Goal: Information Seeking & Learning: Learn about a topic

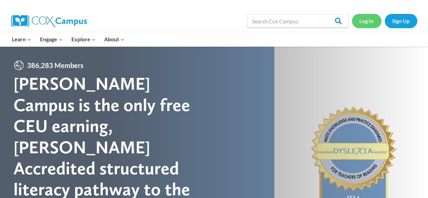
click at [366, 20] on link "Log In" at bounding box center [366, 21] width 29 height 14
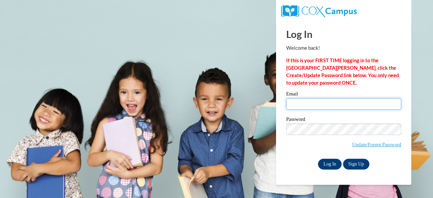
type input "[EMAIL_ADDRESS][DOMAIN_NAME]"
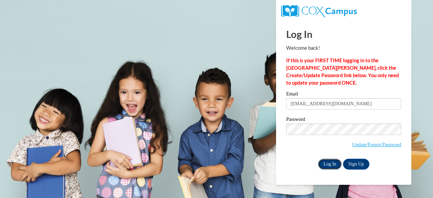
click at [332, 163] on input "Log In" at bounding box center [330, 164] width 24 height 11
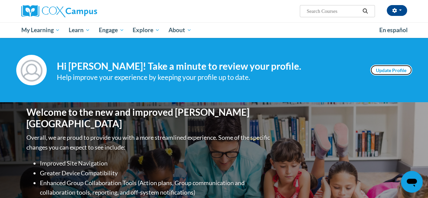
click at [394, 68] on link "Update Profile" at bounding box center [391, 70] width 42 height 11
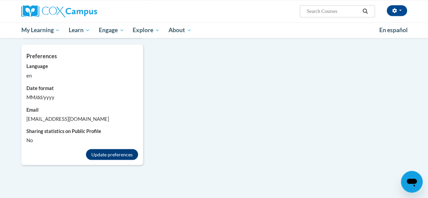
scroll to position [564, 0]
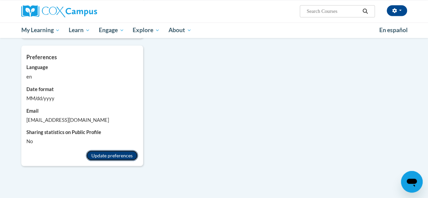
click at [107, 150] on button "Update preferences" at bounding box center [112, 155] width 52 height 11
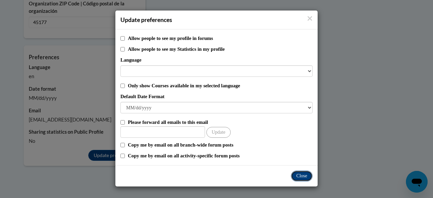
click at [300, 176] on button "Close" at bounding box center [302, 176] width 22 height 11
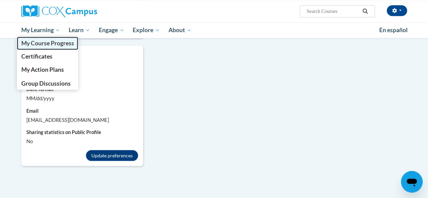
click at [46, 44] on span "My Course Progress" at bounding box center [47, 43] width 53 height 7
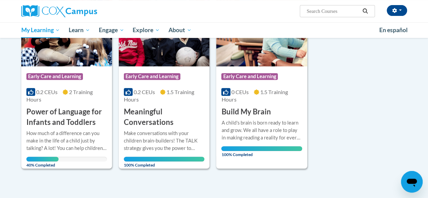
scroll to position [128, 0]
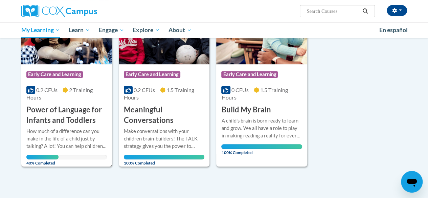
click at [57, 113] on h3 "Power of Language for Infants and Toddlers" at bounding box center [66, 115] width 81 height 21
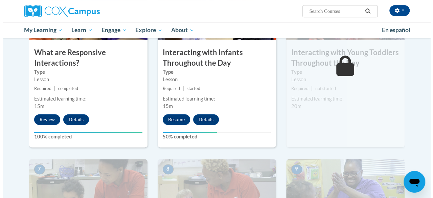
scroll to position [411, 0]
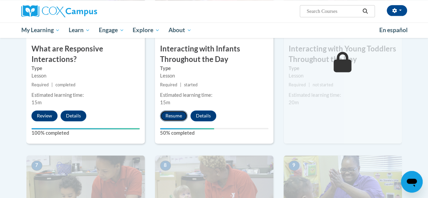
click at [175, 116] on button "Resume" at bounding box center [173, 115] width 27 height 11
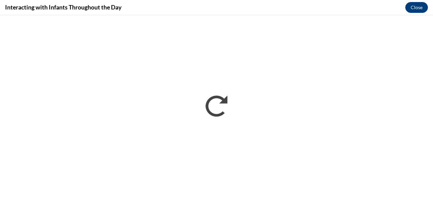
scroll to position [0, 0]
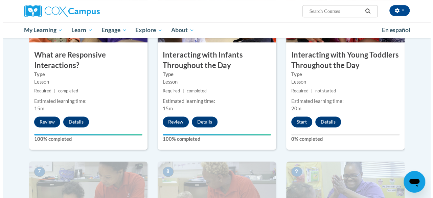
scroll to position [409, 0]
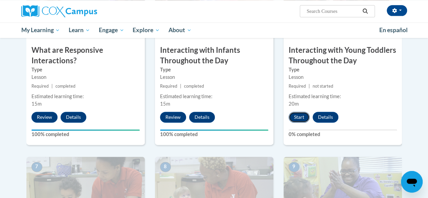
click at [299, 114] on button "Start" at bounding box center [299, 117] width 21 height 11
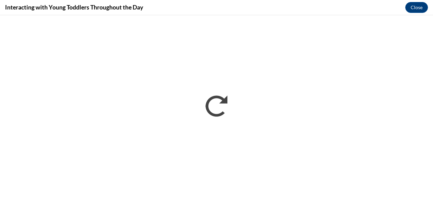
scroll to position [0, 0]
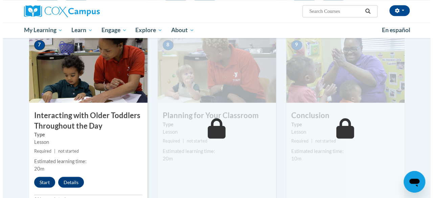
scroll to position [556, 0]
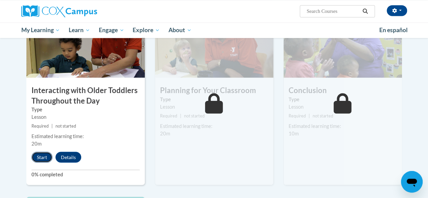
click at [41, 157] on button "Start" at bounding box center [41, 157] width 21 height 11
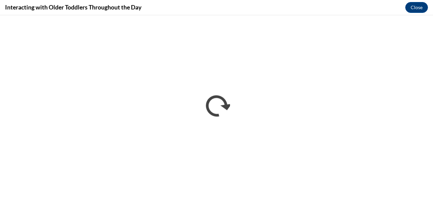
scroll to position [0, 0]
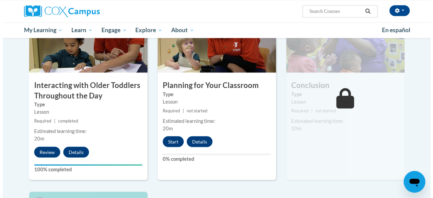
scroll to position [565, 0]
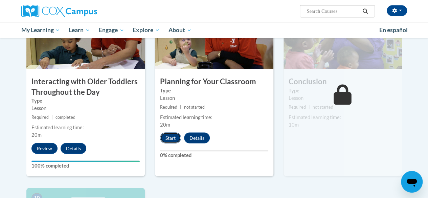
click at [171, 135] on button "Start" at bounding box center [170, 137] width 21 height 11
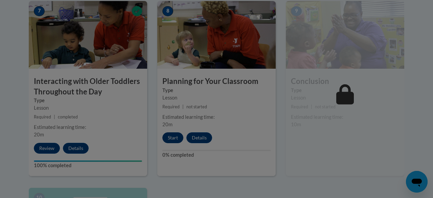
click at [171, 135] on div at bounding box center [216, 99] width 433 height 198
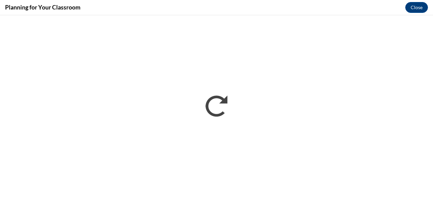
scroll to position [0, 0]
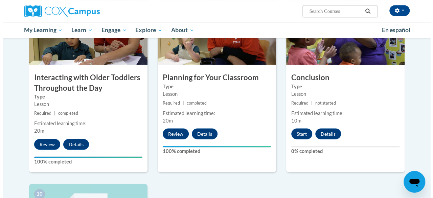
scroll to position [564, 0]
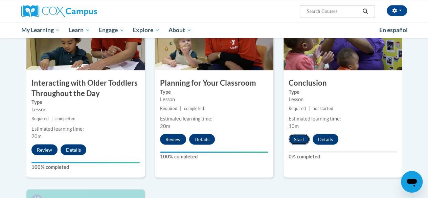
click at [297, 139] on button "Start" at bounding box center [299, 139] width 21 height 11
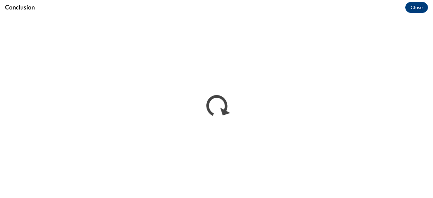
scroll to position [0, 0]
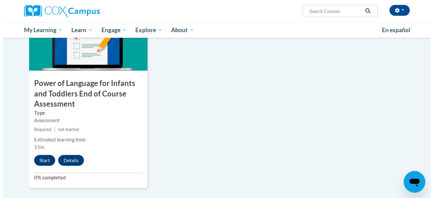
scroll to position [753, 0]
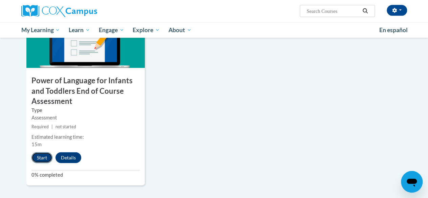
click at [44, 155] on button "Start" at bounding box center [41, 157] width 21 height 11
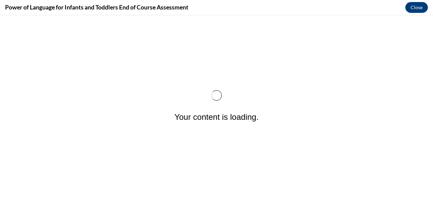
scroll to position [0, 0]
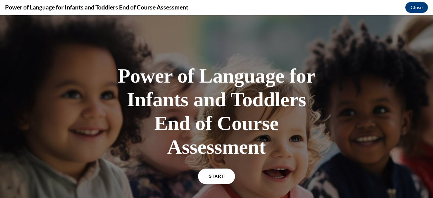
click at [214, 178] on span "START" at bounding box center [217, 176] width 16 height 5
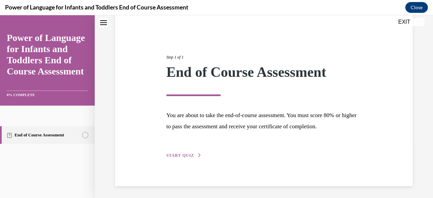
scroll to position [57, 0]
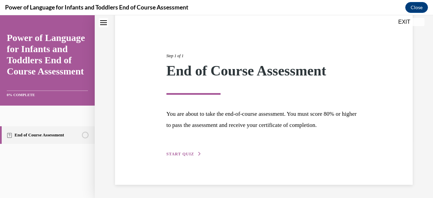
click at [181, 153] on span "START QUIZ" at bounding box center [180, 154] width 28 height 5
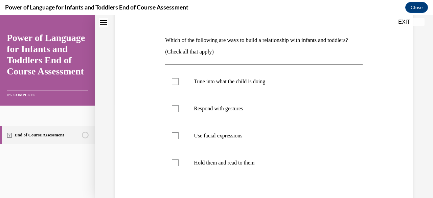
scroll to position [98, 0]
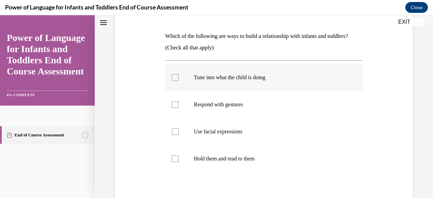
click at [174, 79] on div at bounding box center [175, 77] width 7 height 7
click at [174, 79] on input "Tune into what the child is doing" at bounding box center [175, 77] width 7 height 7
checkbox input "true"
click at [174, 105] on div at bounding box center [175, 104] width 7 height 7
click at [174, 105] on input "Respond with gestures" at bounding box center [175, 104] width 7 height 7
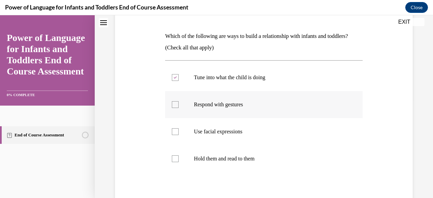
checkbox input "true"
click at [174, 129] on div at bounding box center [175, 131] width 7 height 7
click at [174, 129] on input "Use facial expressions" at bounding box center [175, 131] width 7 height 7
checkbox input "true"
drag, startPoint x: 175, startPoint y: 160, endPoint x: 226, endPoint y: 145, distance: 53.1
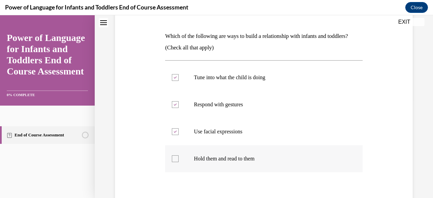
click at [175, 159] on div at bounding box center [175, 158] width 7 height 7
click at [175, 159] on input "Hold them and read to them" at bounding box center [175, 158] width 7 height 7
checkbox input "true"
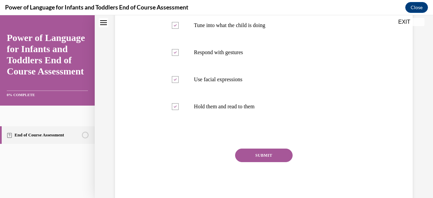
click at [251, 157] on button "SUBMIT" at bounding box center [264, 156] width 58 height 14
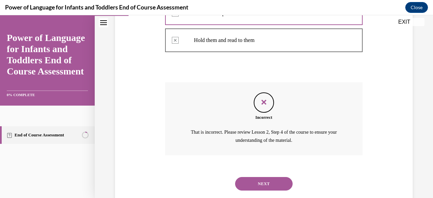
scroll to position [232, 0]
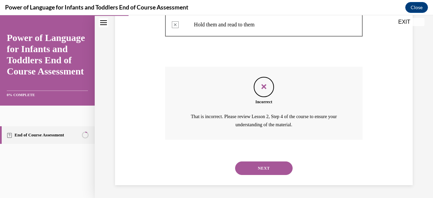
click at [269, 173] on button "NEXT" at bounding box center [264, 168] width 58 height 14
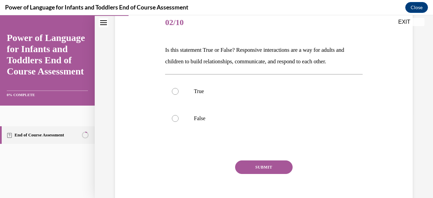
scroll to position [85, 0]
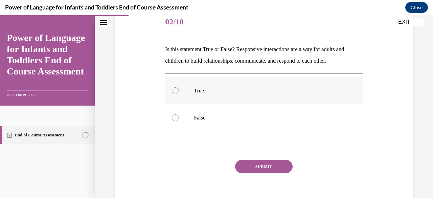
click at [175, 89] on div at bounding box center [175, 90] width 7 height 7
click at [175, 89] on input "True" at bounding box center [175, 90] width 7 height 7
radio input "true"
click at [266, 165] on button "SUBMIT" at bounding box center [264, 167] width 58 height 14
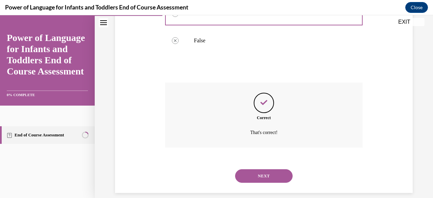
scroll to position [171, 0]
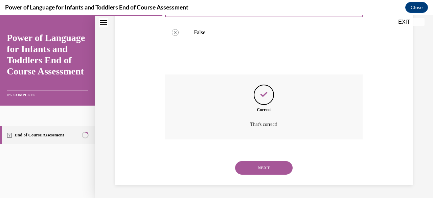
click at [261, 167] on button "NEXT" at bounding box center [264, 168] width 58 height 14
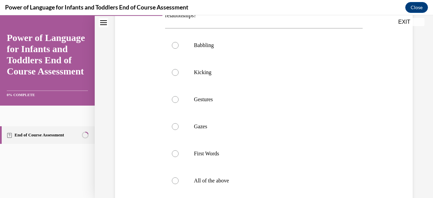
scroll to position [132, 0]
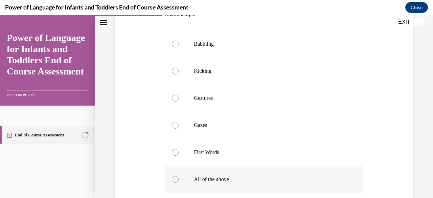
click at [175, 181] on div at bounding box center [175, 179] width 7 height 7
click at [175, 181] on input "All of the above" at bounding box center [175, 179] width 7 height 7
radio input "true"
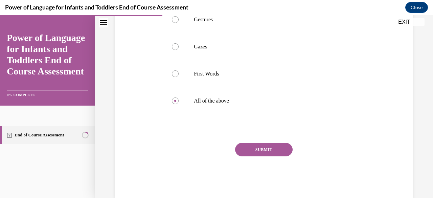
scroll to position [217, 0]
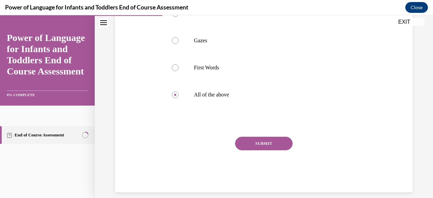
click at [256, 147] on button "SUBMIT" at bounding box center [264, 144] width 58 height 14
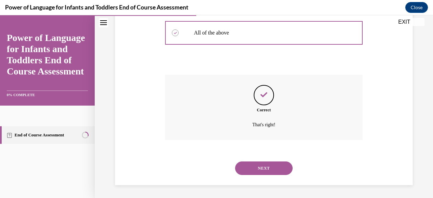
scroll to position [279, 0]
click at [260, 166] on button "NEXT" at bounding box center [264, 168] width 58 height 14
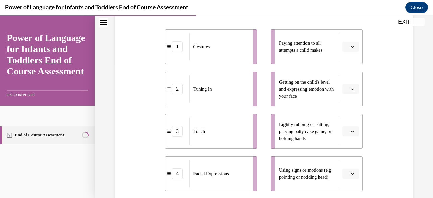
scroll to position [132, 0]
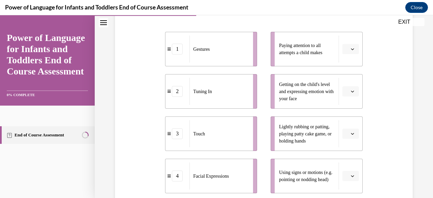
click at [351, 48] on icon "button" at bounding box center [352, 48] width 3 height 3
click at [343, 92] on span "2" at bounding box center [343, 90] width 2 height 5
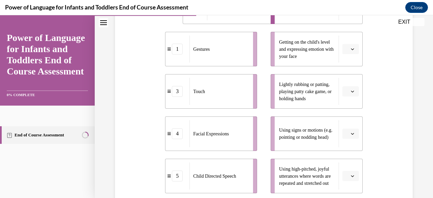
scroll to position [181, 0]
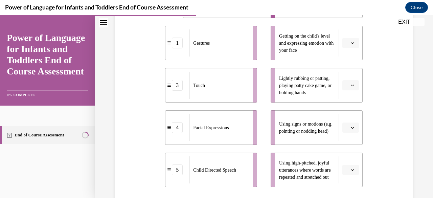
click at [351, 84] on icon "button" at bounding box center [352, 85] width 3 height 3
click at [344, 138] on span "3" at bounding box center [343, 140] width 2 height 5
click at [351, 127] on icon "button" at bounding box center [352, 127] width 3 height 3
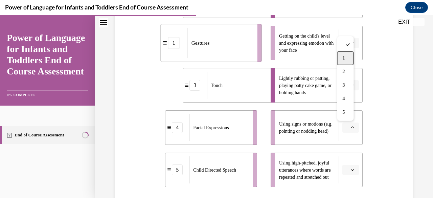
click at [348, 59] on div "1" at bounding box center [345, 58] width 17 height 14
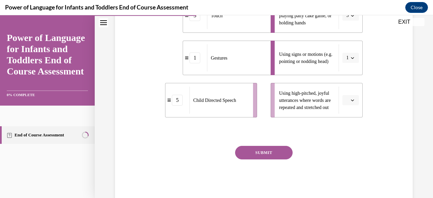
scroll to position [248, 0]
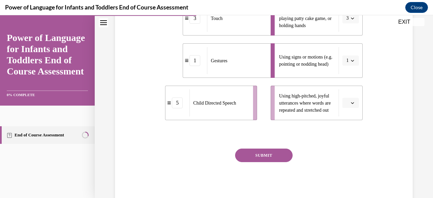
click at [351, 102] on icon "button" at bounding box center [352, 102] width 3 height 3
click at [344, 185] on span "5" at bounding box center [343, 185] width 2 height 5
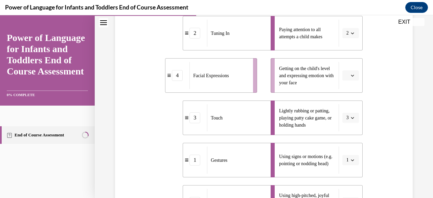
scroll to position [148, 0]
click at [350, 74] on span "button" at bounding box center [352, 76] width 5 height 5
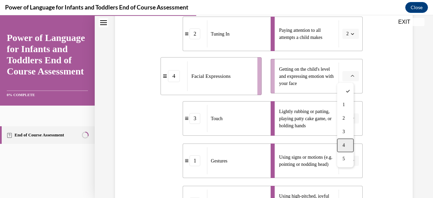
click at [346, 143] on div "4" at bounding box center [345, 145] width 17 height 14
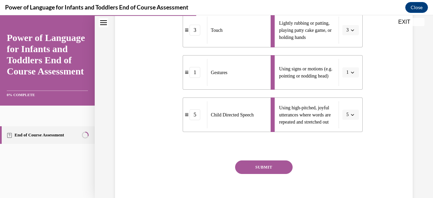
scroll to position [267, 0]
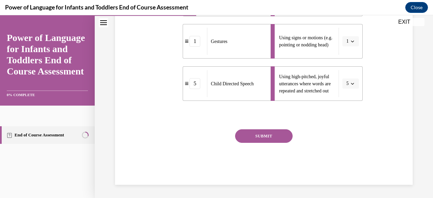
click at [257, 140] on button "SUBMIT" at bounding box center [264, 136] width 58 height 14
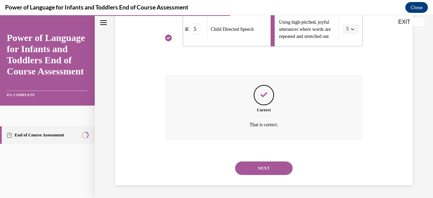
scroll to position [322, 0]
click at [258, 163] on button "NEXT" at bounding box center [264, 168] width 58 height 14
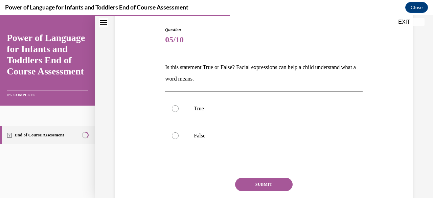
scroll to position [70, 0]
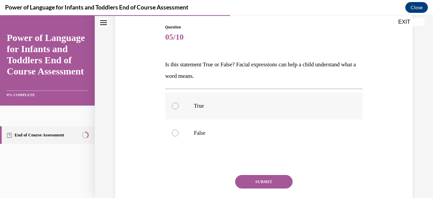
click at [176, 106] on div at bounding box center [175, 106] width 7 height 7
click at [176, 106] on input "True" at bounding box center [175, 106] width 7 height 7
radio input "true"
click at [263, 180] on button "SUBMIT" at bounding box center [264, 182] width 58 height 14
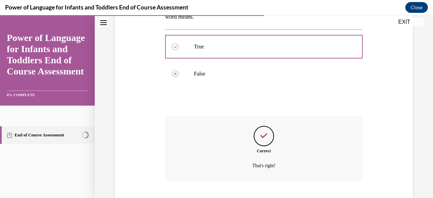
scroll to position [171, 0]
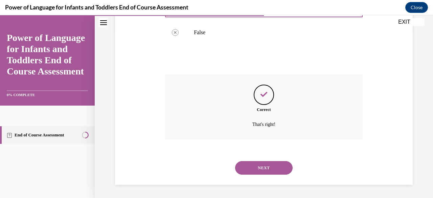
click at [265, 166] on button "NEXT" at bounding box center [264, 168] width 58 height 14
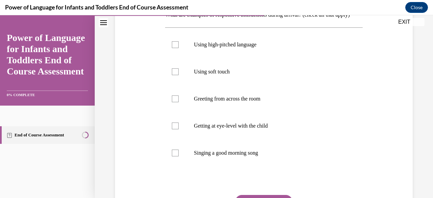
scroll to position [120, 0]
click at [176, 48] on div at bounding box center [175, 44] width 7 height 7
click at [176, 48] on input "Using high-pitched language" at bounding box center [175, 44] width 7 height 7
checkbox input "true"
click at [175, 75] on div at bounding box center [175, 71] width 7 height 7
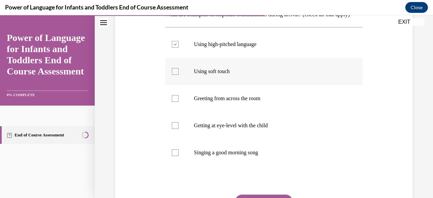
click at [175, 75] on input "Using soft touch" at bounding box center [175, 71] width 7 height 7
checkbox input "true"
click at [173, 139] on label "Getting at eye-level with the child" at bounding box center [263, 125] width 197 height 27
click at [173, 129] on input "Getting at eye-level with the child" at bounding box center [175, 125] width 7 height 7
checkbox input "true"
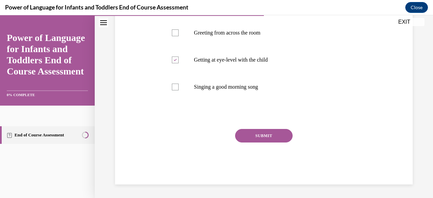
scroll to position [197, 0]
click at [252, 137] on button "SUBMIT" at bounding box center [264, 136] width 58 height 14
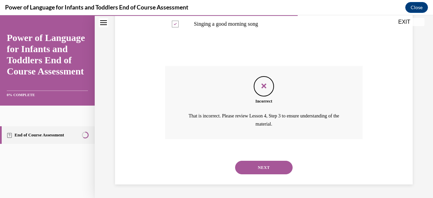
scroll to position [260, 0]
click at [261, 166] on button "NEXT" at bounding box center [264, 168] width 58 height 14
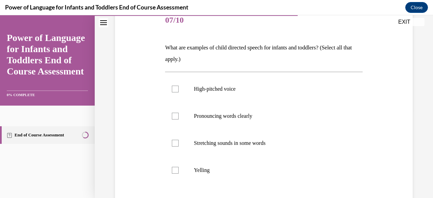
scroll to position [88, 0]
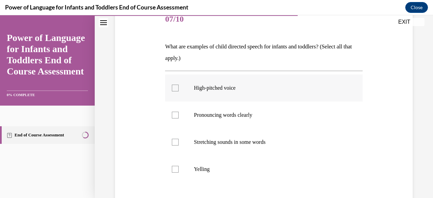
click at [172, 86] on div at bounding box center [175, 88] width 7 height 7
click at [172, 86] on input "High-pitched voice" at bounding box center [175, 88] width 7 height 7
checkbox input "true"
click at [174, 117] on div at bounding box center [175, 115] width 7 height 7
click at [174, 117] on input "Pronouncing words clearly" at bounding box center [175, 115] width 7 height 7
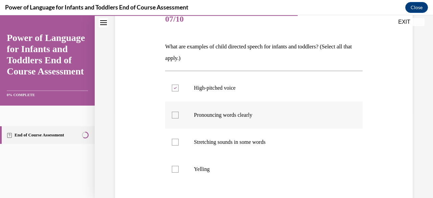
checkbox input "true"
click at [175, 141] on div at bounding box center [175, 142] width 7 height 7
click at [175, 141] on input "Stretching sounds in some words" at bounding box center [175, 142] width 7 height 7
checkbox input "true"
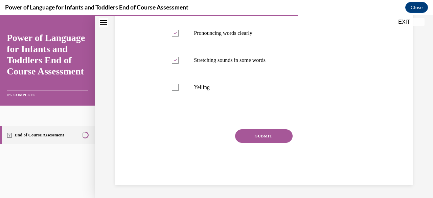
click at [261, 133] on button "SUBMIT" at bounding box center [264, 136] width 58 height 14
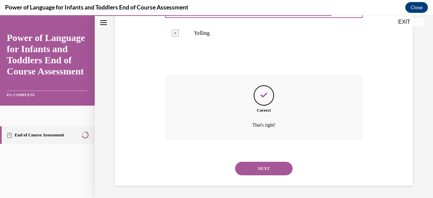
scroll to position [225, 0]
click at [262, 166] on button "NEXT" at bounding box center [264, 168] width 58 height 14
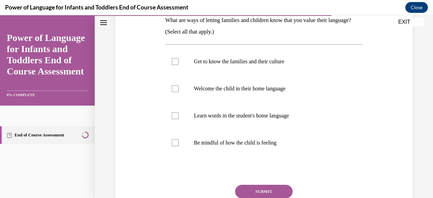
scroll to position [115, 0]
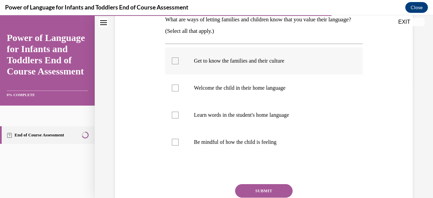
click at [175, 61] on div at bounding box center [175, 61] width 7 height 7
click at [175, 61] on input "Get to know the families and their culture" at bounding box center [175, 61] width 7 height 7
checkbox input "true"
click at [176, 88] on div at bounding box center [175, 88] width 7 height 7
click at [176, 88] on input "Welcome the child in their home language" at bounding box center [175, 88] width 7 height 7
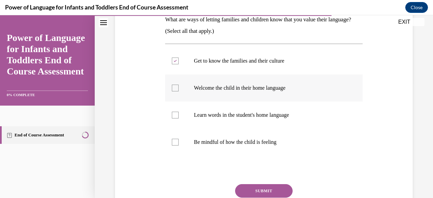
checkbox input "true"
click at [175, 114] on div at bounding box center [175, 115] width 7 height 7
click at [175, 114] on input "Learn words in the student's home language" at bounding box center [175, 115] width 7 height 7
checkbox input "true"
click at [264, 188] on button "SUBMIT" at bounding box center [264, 191] width 58 height 14
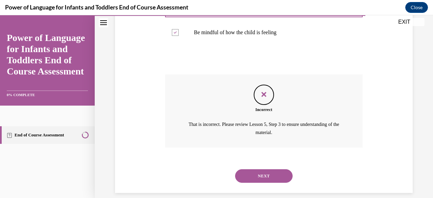
scroll to position [232, 0]
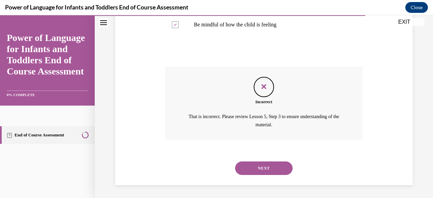
click at [266, 169] on button "NEXT" at bounding box center [264, 168] width 58 height 14
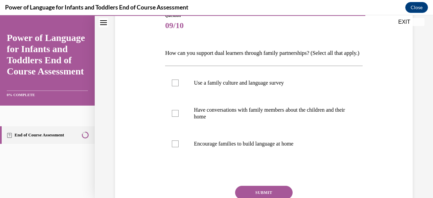
scroll to position [83, 0]
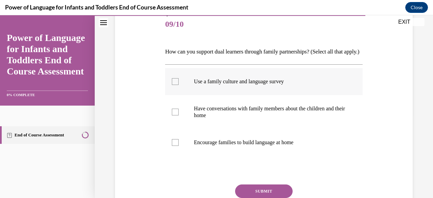
click at [174, 85] on div at bounding box center [175, 81] width 7 height 7
click at [174, 85] on input "Use a family culture and language survey" at bounding box center [175, 81] width 7 height 7
checkbox input "true"
click at [175, 115] on div at bounding box center [175, 112] width 7 height 7
click at [175, 115] on input "Have conversations with family members about the children and their home" at bounding box center [175, 112] width 7 height 7
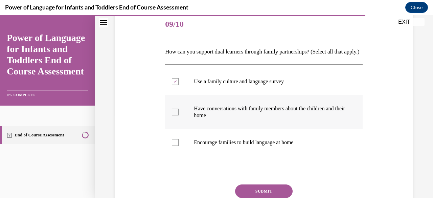
checkbox input "true"
click at [174, 146] on div at bounding box center [175, 142] width 7 height 7
click at [174, 146] on input "Encourage families to build language at home" at bounding box center [175, 142] width 7 height 7
checkbox input "true"
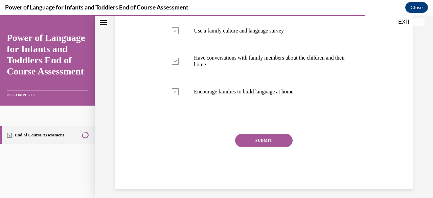
click at [266, 147] on button "SUBMIT" at bounding box center [264, 141] width 58 height 14
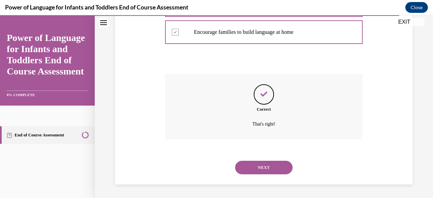
scroll to position [204, 0]
click at [265, 168] on button "NEXT" at bounding box center [264, 168] width 58 height 14
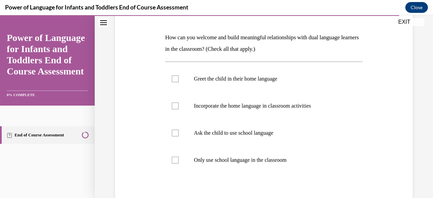
scroll to position [99, 0]
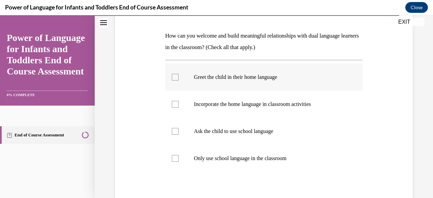
click at [175, 77] on div at bounding box center [175, 77] width 7 height 7
click at [175, 77] on input "Greet the child in their home language" at bounding box center [175, 77] width 7 height 7
checkbox input "true"
click at [175, 105] on div at bounding box center [175, 104] width 7 height 7
click at [175, 105] on input "Incorporate the home language in classroom activities" at bounding box center [175, 104] width 7 height 7
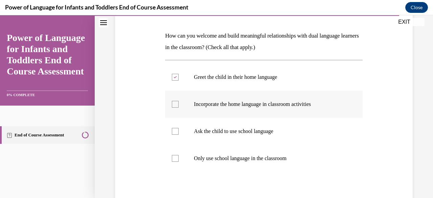
checkbox input "true"
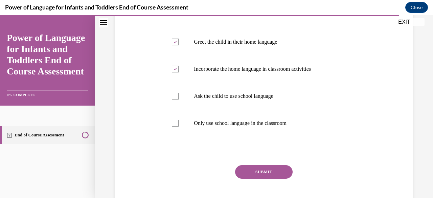
scroll to position [139, 0]
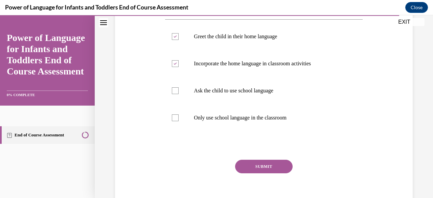
click at [273, 163] on button "SUBMIT" at bounding box center [264, 167] width 58 height 14
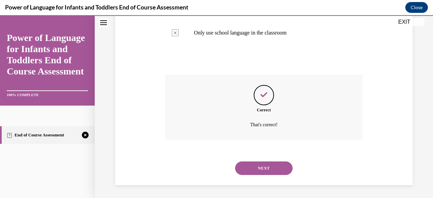
scroll to position [225, 0]
click at [263, 166] on button "NEXT" at bounding box center [264, 168] width 58 height 14
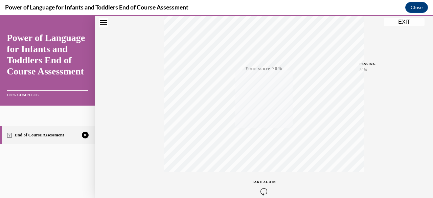
scroll to position [164, 0]
click at [256, 156] on icon "button" at bounding box center [264, 156] width 24 height 7
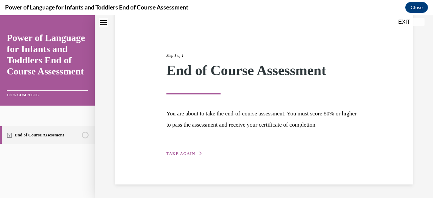
scroll to position [57, 0]
click at [170, 153] on span "TAKE AGAIN" at bounding box center [180, 154] width 29 height 5
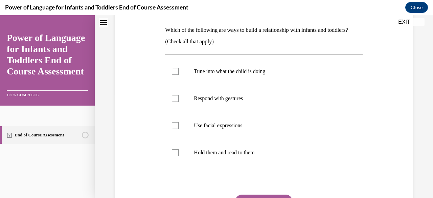
scroll to position [106, 0]
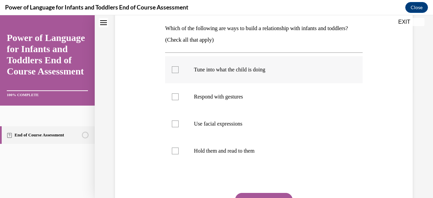
click at [174, 69] on div at bounding box center [175, 69] width 7 height 7
click at [174, 69] on input "Tune into what the child is doing" at bounding box center [175, 69] width 7 height 7
checkbox input "true"
click at [175, 95] on div at bounding box center [175, 96] width 7 height 7
click at [175, 95] on input "Respond with gestures" at bounding box center [175, 96] width 7 height 7
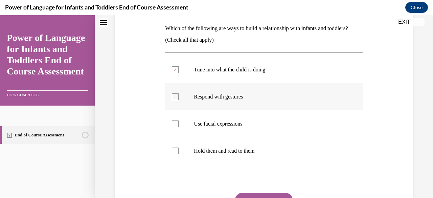
checkbox input "true"
click at [175, 126] on div at bounding box center [175, 123] width 7 height 7
click at [175, 126] on input "Use facial expressions" at bounding box center [175, 123] width 7 height 7
checkbox input "true"
click at [174, 155] on label "Hold them and read to them" at bounding box center [263, 150] width 197 height 27
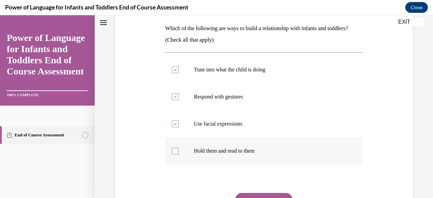
click at [174, 154] on input "Hold them and read to them" at bounding box center [175, 151] width 7 height 7
checkbox input "true"
click at [265, 194] on button "SUBMIT" at bounding box center [264, 200] width 58 height 14
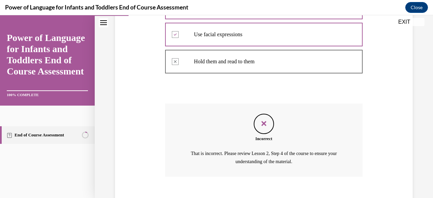
scroll to position [232, 0]
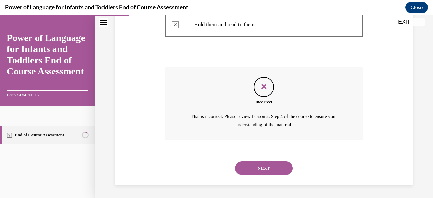
click at [259, 165] on button "NEXT" at bounding box center [264, 168] width 58 height 14
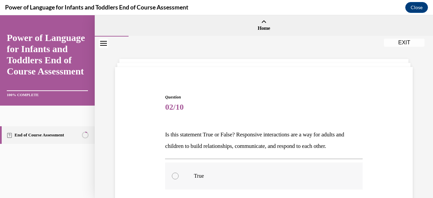
click at [176, 176] on div at bounding box center [175, 176] width 7 height 7
click at [176, 176] on input "True" at bounding box center [175, 176] width 7 height 7
radio input "true"
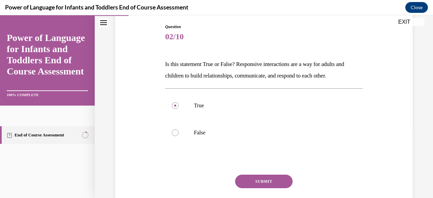
scroll to position [74, 0]
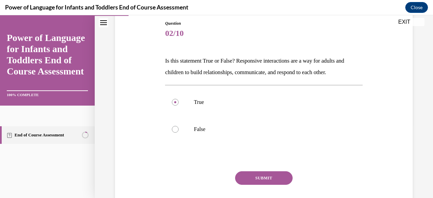
click at [260, 175] on button "SUBMIT" at bounding box center [264, 178] width 58 height 14
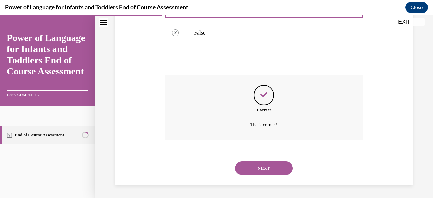
scroll to position [171, 0]
click at [266, 166] on button "NEXT" at bounding box center [264, 168] width 58 height 14
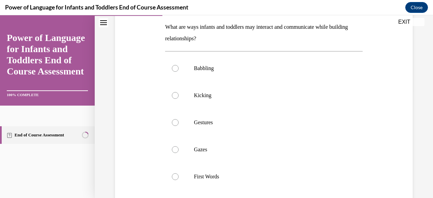
scroll to position [108, 0]
click at [175, 68] on div at bounding box center [175, 67] width 7 height 7
click at [175, 68] on input "Babbling" at bounding box center [175, 67] width 7 height 7
radio input "true"
click at [174, 93] on div at bounding box center [175, 94] width 7 height 7
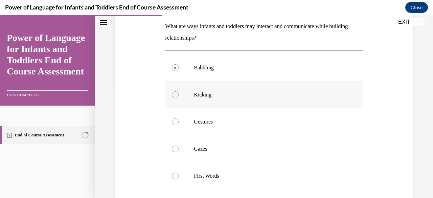
click at [174, 93] on input "Kicking" at bounding box center [175, 94] width 7 height 7
radio input "true"
click at [175, 121] on div at bounding box center [175, 121] width 7 height 7
click at [175, 121] on input "Gestures" at bounding box center [175, 121] width 7 height 7
radio input "true"
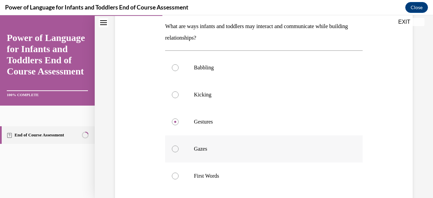
click at [175, 150] on div at bounding box center [175, 149] width 7 height 7
click at [175, 150] on input "Gazes" at bounding box center [175, 149] width 7 height 7
radio input "true"
click at [175, 176] on div at bounding box center [175, 176] width 7 height 7
click at [175, 176] on input "First Words" at bounding box center [175, 176] width 7 height 7
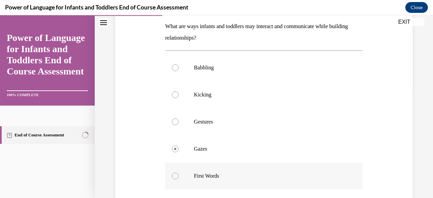
radio input "true"
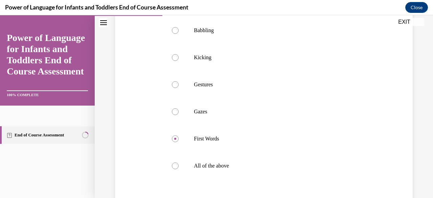
scroll to position [147, 0]
click at [178, 164] on label "All of the above" at bounding box center [263, 164] width 197 height 27
click at [178, 164] on input "All of the above" at bounding box center [175, 164] width 7 height 7
radio input "true"
click at [178, 164] on div at bounding box center [175, 164] width 7 height 7
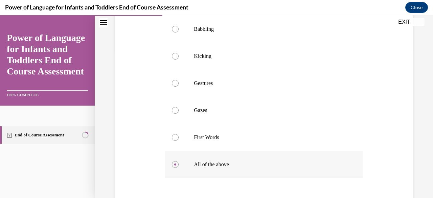
click at [178, 164] on input "All of the above" at bounding box center [175, 164] width 7 height 7
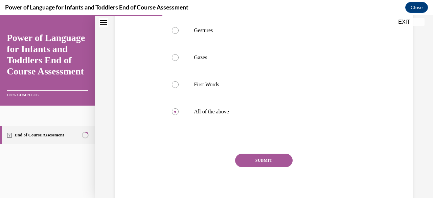
scroll to position [200, 0]
click at [278, 159] on button "SUBMIT" at bounding box center [264, 160] width 58 height 14
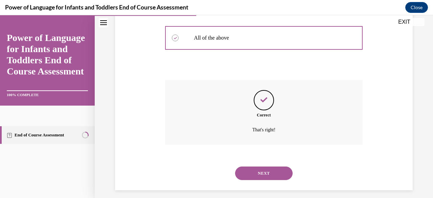
scroll to position [279, 0]
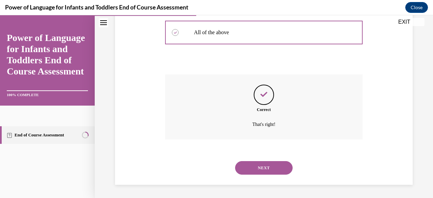
click at [263, 166] on button "NEXT" at bounding box center [264, 168] width 58 height 14
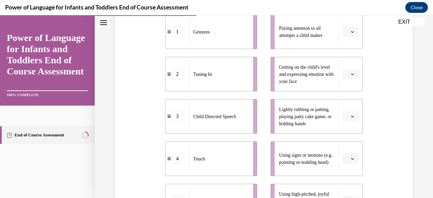
scroll to position [150, 0]
click at [351, 31] on icon "button" at bounding box center [352, 30] width 3 height 3
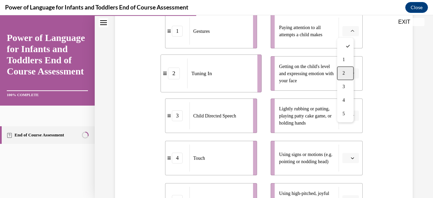
click at [344, 70] on span "2" at bounding box center [343, 72] width 2 height 5
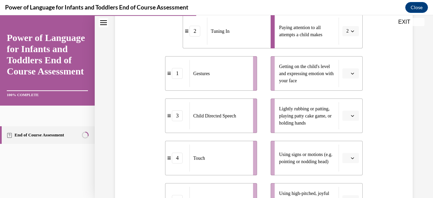
click at [351, 114] on icon "button" at bounding box center [352, 115] width 3 height 3
click at [348, 85] on div "4" at bounding box center [345, 88] width 17 height 14
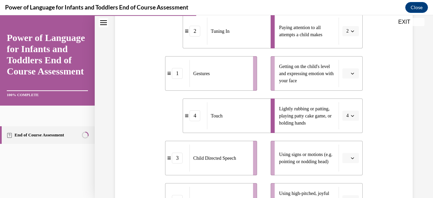
click at [351, 157] on icon "button" at bounding box center [352, 157] width 3 height 3
click at [349, 86] on div "1" at bounding box center [345, 89] width 17 height 14
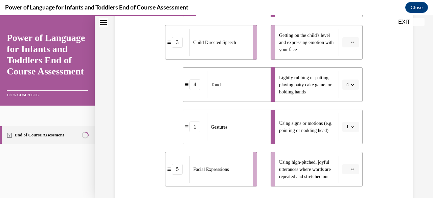
scroll to position [179, 0]
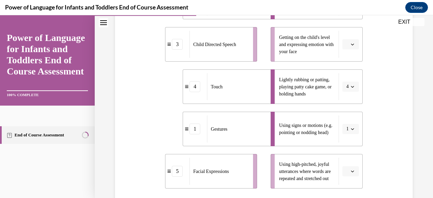
click at [351, 170] on icon "button" at bounding box center [352, 171] width 3 height 3
click at [348, 126] on div "3" at bounding box center [345, 129] width 17 height 14
click at [350, 42] on span "button" at bounding box center [352, 44] width 5 height 5
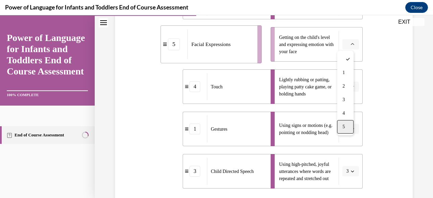
click at [344, 128] on span "5" at bounding box center [343, 126] width 2 height 5
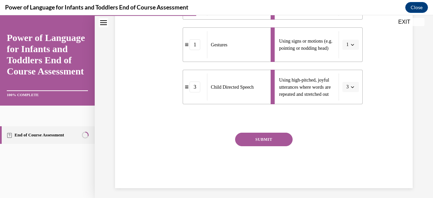
scroll to position [265, 0]
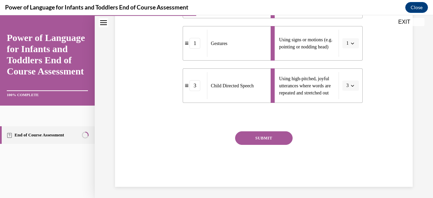
drag, startPoint x: 237, startPoint y: 127, endPoint x: 253, endPoint y: 138, distance: 19.4
click at [253, 138] on div "Question 04/10 Please match each example with the correct element of responsive…" at bounding box center [263, 8] width 197 height 358
click at [260, 138] on button "SUBMIT" at bounding box center [264, 138] width 58 height 14
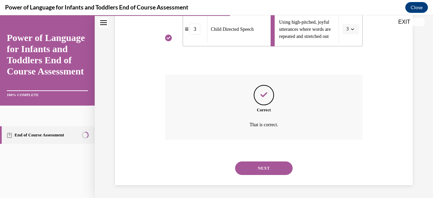
scroll to position [322, 0]
click at [261, 165] on button "NEXT" at bounding box center [264, 168] width 58 height 14
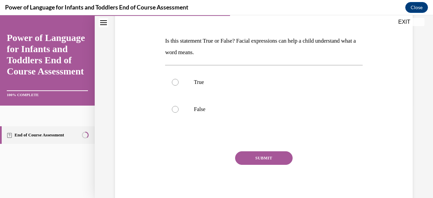
scroll to position [94, 0]
click at [174, 80] on div at bounding box center [175, 82] width 7 height 7
click at [174, 80] on input "True" at bounding box center [175, 82] width 7 height 7
radio input "true"
click at [268, 156] on button "SUBMIT" at bounding box center [264, 158] width 58 height 14
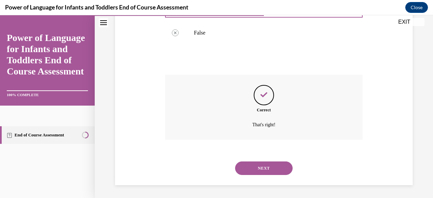
scroll to position [171, 0]
click at [265, 166] on button "NEXT" at bounding box center [264, 168] width 58 height 14
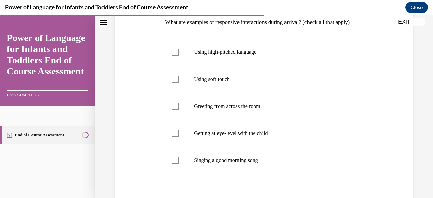
scroll to position [116, 0]
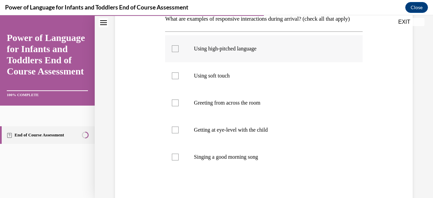
click at [174, 52] on div at bounding box center [175, 48] width 7 height 7
click at [174, 52] on input "Using high-pitched language" at bounding box center [175, 48] width 7 height 7
checkbox input "true"
click at [175, 79] on div at bounding box center [175, 75] width 7 height 7
click at [175, 79] on input "Using soft touch" at bounding box center [175, 75] width 7 height 7
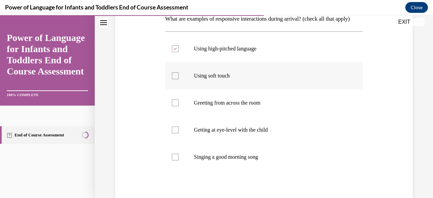
checkbox input "true"
click at [173, 111] on label "Greeting from across the room" at bounding box center [263, 102] width 197 height 27
click at [173, 106] on input "Greeting from across the room" at bounding box center [175, 102] width 7 height 7
checkbox input "true"
click at [174, 143] on label "Getting at eye-level with the child" at bounding box center [263, 129] width 197 height 27
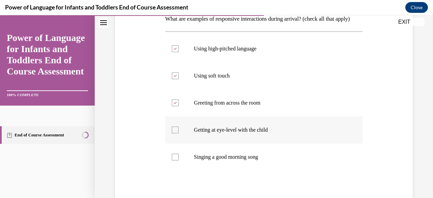
click at [174, 133] on input "Getting at eye-level with the child" at bounding box center [175, 130] width 7 height 7
checkbox input "true"
click at [177, 160] on div at bounding box center [175, 157] width 7 height 7
click at [177, 160] on input "Singing a good morning song" at bounding box center [175, 157] width 7 height 7
checkbox input "true"
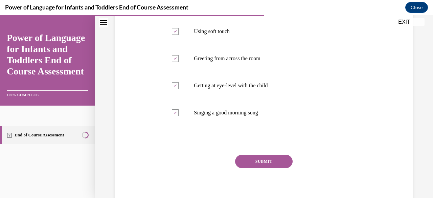
scroll to position [180, 0]
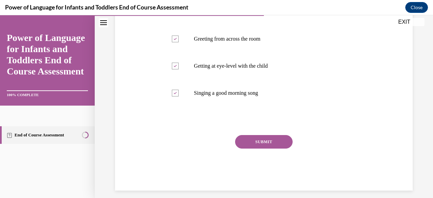
click at [260, 149] on button "SUBMIT" at bounding box center [264, 142] width 58 height 14
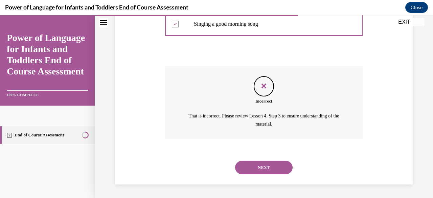
scroll to position [260, 0]
click at [263, 165] on button "NEXT" at bounding box center [264, 168] width 58 height 14
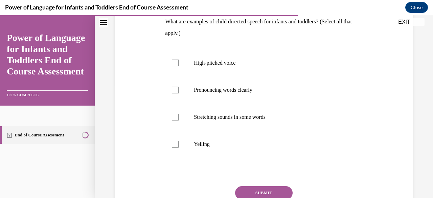
scroll to position [111, 0]
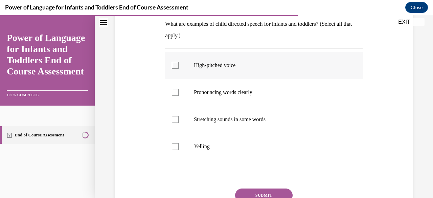
click at [176, 64] on div at bounding box center [175, 65] width 7 height 7
click at [176, 64] on input "High-pitched voice" at bounding box center [175, 65] width 7 height 7
checkbox input "true"
click at [175, 95] on div at bounding box center [175, 92] width 7 height 7
click at [175, 95] on input "Pronouncing words clearly" at bounding box center [175, 92] width 7 height 7
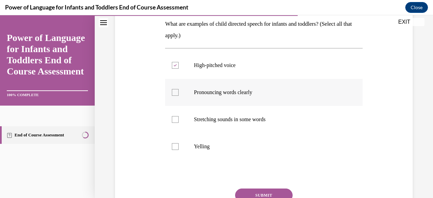
checkbox input "true"
click at [176, 120] on div at bounding box center [175, 119] width 7 height 7
click at [176, 120] on input "Stretching sounds in some words" at bounding box center [175, 119] width 7 height 7
checkbox input "true"
click at [268, 194] on button "SUBMIT" at bounding box center [264, 195] width 58 height 14
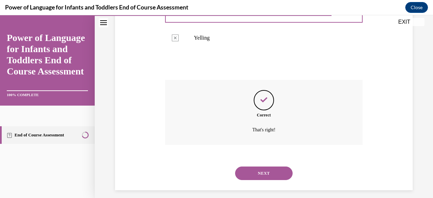
scroll to position [225, 0]
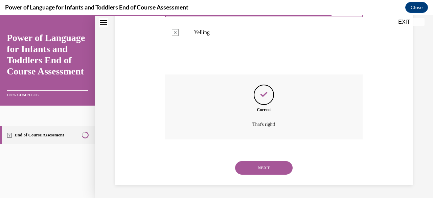
click at [260, 167] on button "NEXT" at bounding box center [264, 168] width 58 height 14
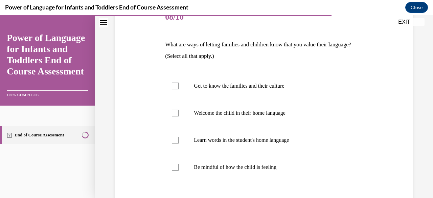
scroll to position [97, 0]
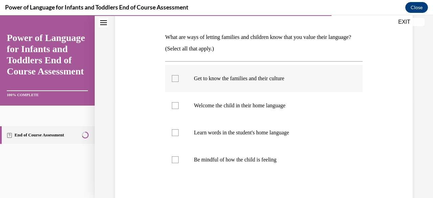
click at [175, 77] on div at bounding box center [175, 78] width 7 height 7
click at [175, 77] on input "Get to know the families and their culture" at bounding box center [175, 78] width 7 height 7
checkbox input "true"
click at [175, 105] on div at bounding box center [175, 105] width 7 height 7
click at [175, 105] on input "Welcome the child in their home language" at bounding box center [175, 105] width 7 height 7
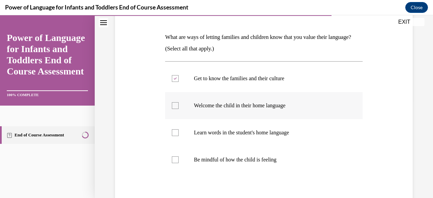
checkbox input "true"
click at [174, 134] on div at bounding box center [175, 132] width 7 height 7
click at [174, 134] on input "Learn words in the student's home language" at bounding box center [175, 132] width 7 height 7
checkbox input "true"
click at [177, 160] on div at bounding box center [175, 159] width 7 height 7
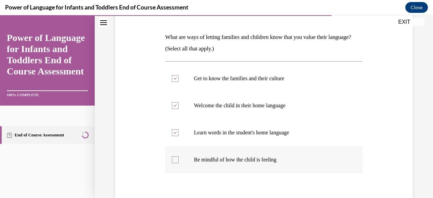
click at [177, 160] on input "Be mindful of how the child is feeling" at bounding box center [175, 159] width 7 height 7
checkbox input "true"
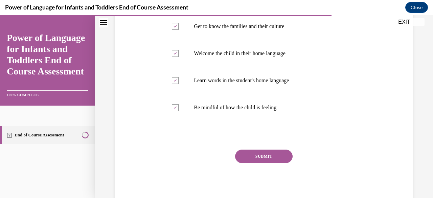
scroll to position [154, 0]
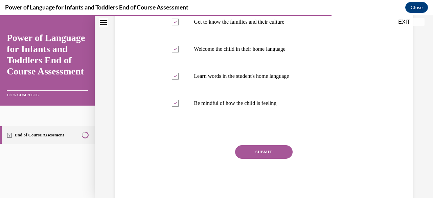
click at [257, 154] on button "SUBMIT" at bounding box center [264, 152] width 58 height 14
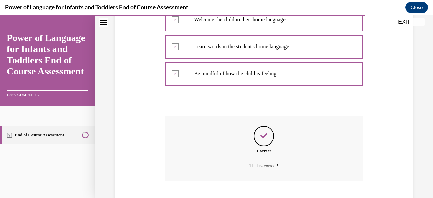
scroll to position [225, 0]
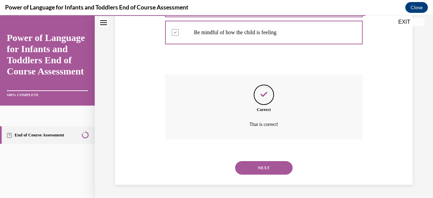
click at [263, 165] on button "NEXT" at bounding box center [264, 168] width 58 height 14
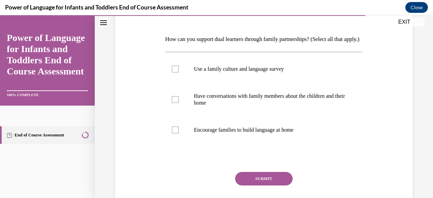
scroll to position [102, 0]
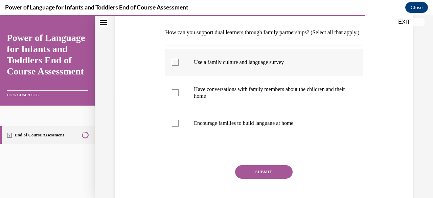
click at [176, 66] on div at bounding box center [175, 62] width 7 height 7
click at [176, 66] on input "Use a family culture and language survey" at bounding box center [175, 62] width 7 height 7
checkbox input "true"
click at [175, 98] on label "Have conversations with family members about the children and their home" at bounding box center [263, 93] width 197 height 34
click at [175, 96] on input "Have conversations with family members about the children and their home" at bounding box center [175, 92] width 7 height 7
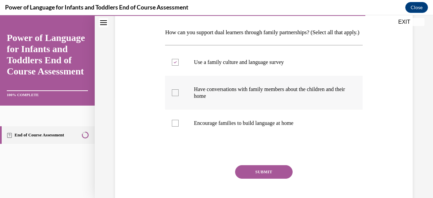
checkbox input "true"
click at [175, 127] on div at bounding box center [175, 123] width 7 height 7
click at [175, 127] on input "Encourage families to build language at home" at bounding box center [175, 123] width 7 height 7
checkbox input "true"
click at [258, 179] on button "SUBMIT" at bounding box center [264, 172] width 58 height 14
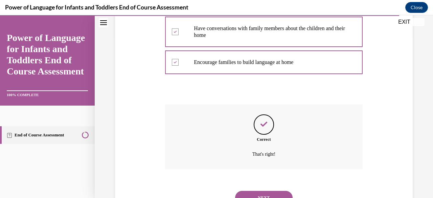
scroll to position [204, 0]
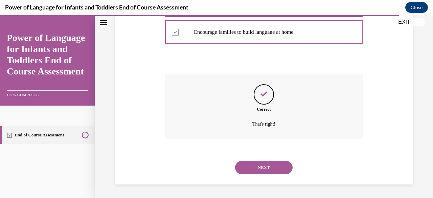
click at [265, 167] on button "NEXT" at bounding box center [264, 168] width 58 height 14
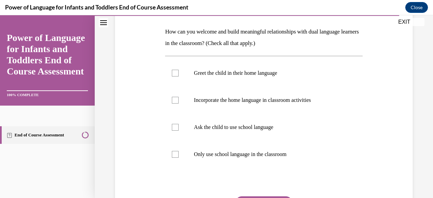
scroll to position [105, 0]
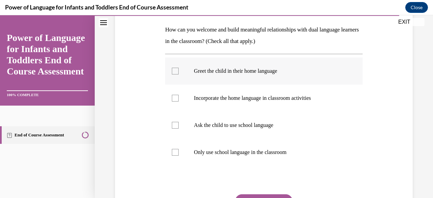
click at [175, 71] on div at bounding box center [175, 71] width 7 height 7
click at [175, 71] on input "Greet the child in their home language" at bounding box center [175, 71] width 7 height 7
checkbox input "true"
click at [175, 96] on div at bounding box center [175, 98] width 7 height 7
click at [175, 96] on input "Incorporate the home language in classroom activities" at bounding box center [175, 98] width 7 height 7
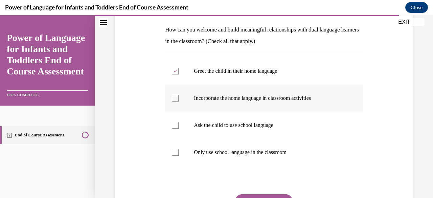
checkbox input "true"
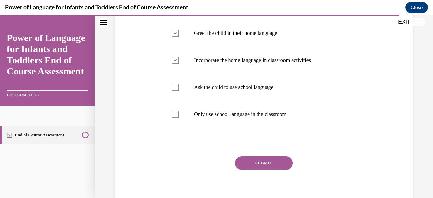
click at [264, 166] on button "SUBMIT" at bounding box center [264, 163] width 58 height 14
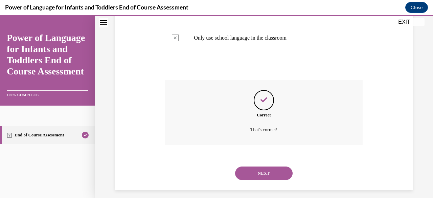
scroll to position [225, 0]
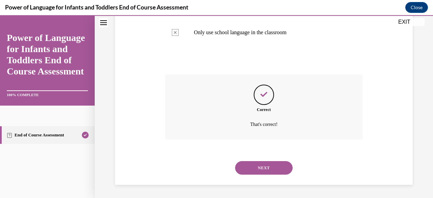
click at [264, 166] on button "NEXT" at bounding box center [264, 168] width 58 height 14
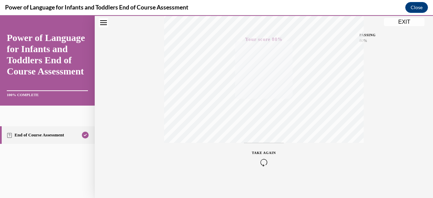
scroll to position [164, 0]
click at [407, 20] on button "EXIT" at bounding box center [404, 22] width 41 height 8
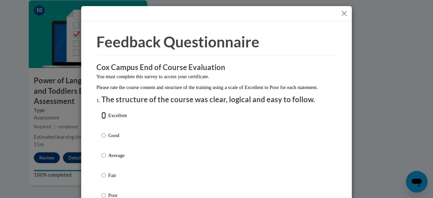
click at [102, 119] on input "Excellent" at bounding box center [104, 115] width 4 height 7
radio input "true"
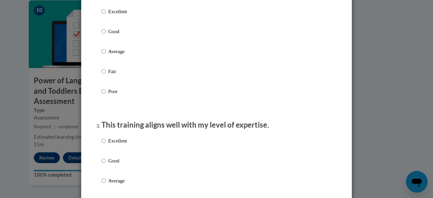
scroll to position [245, 0]
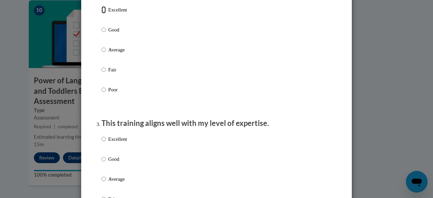
click at [103, 14] on input "Excellent" at bounding box center [104, 9] width 4 height 7
radio input "true"
click at [102, 143] on input "Excellent" at bounding box center [104, 138] width 4 height 7
radio input "true"
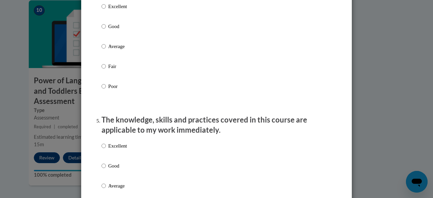
scroll to position [519, 0]
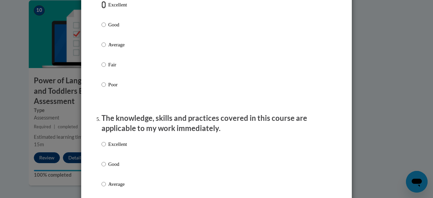
click at [102, 8] on input "Excellent" at bounding box center [104, 4] width 4 height 7
radio input "true"
click at [102, 148] on input "Excellent" at bounding box center [104, 143] width 4 height 7
radio input "true"
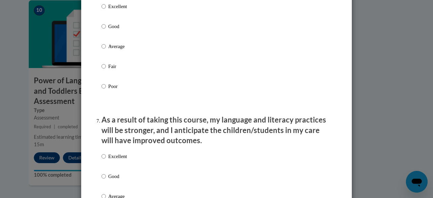
scroll to position [800, 0]
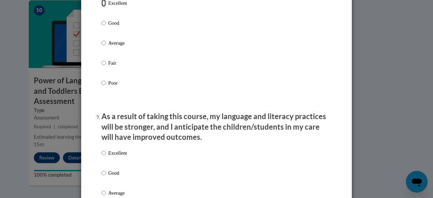
click at [102, 7] on input "Excellent" at bounding box center [104, 2] width 4 height 7
radio input "true"
click at [102, 157] on input "Excellent" at bounding box center [104, 152] width 4 height 7
radio input "true"
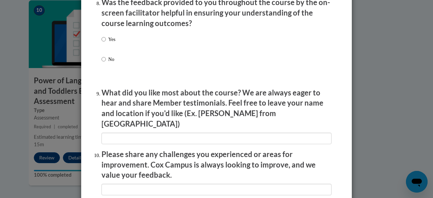
scroll to position [1066, 0]
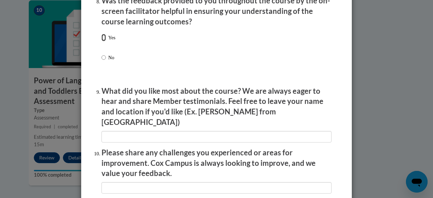
click at [102, 41] on input "Yes" at bounding box center [104, 37] width 4 height 7
radio input "true"
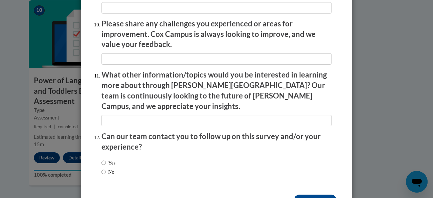
scroll to position [1209, 0]
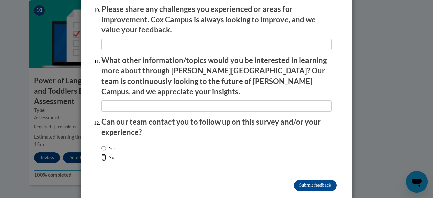
click at [102, 154] on input "No" at bounding box center [104, 157] width 4 height 7
radio input "true"
click at [317, 180] on input "Submit feedback" at bounding box center [315, 185] width 43 height 11
